Goal: Information Seeking & Learning: Learn about a topic

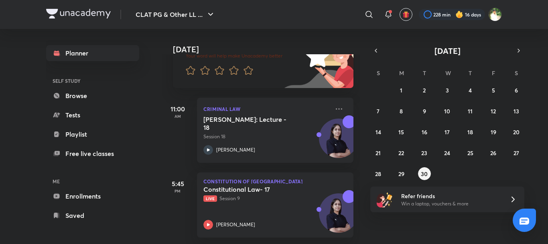
scroll to position [83, 0]
click at [319, 194] on div at bounding box center [338, 213] width 39 height 39
